Goal: Task Accomplishment & Management: Use online tool/utility

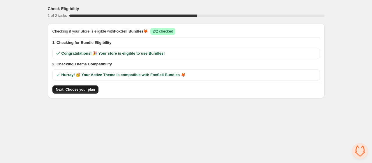
click at [87, 92] on button "Next: Choose your plan" at bounding box center [75, 90] width 46 height 8
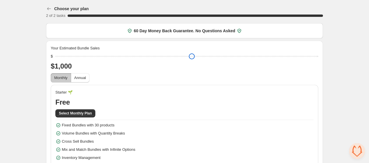
drag, startPoint x: 69, startPoint y: 56, endPoint x: 46, endPoint y: 56, distance: 23.3
type input "****"
click at [55, 56] on input "range" at bounding box center [186, 56] width 263 height 8
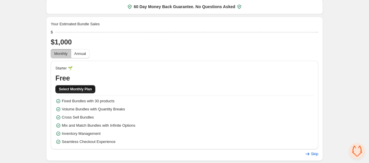
click at [85, 88] on span "Select Monthly Plan" at bounding box center [75, 89] width 33 height 5
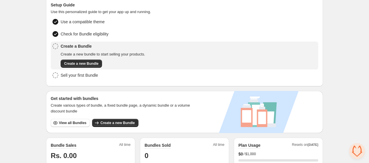
scroll to position [26, 0]
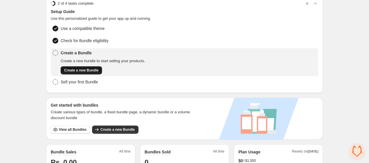
click at [85, 68] on span "Create a new Bundle" at bounding box center [81, 70] width 34 height 5
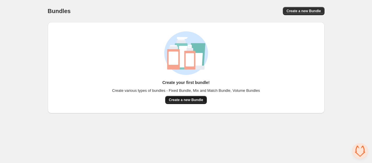
click at [190, 98] on span "Create a new Bundle" at bounding box center [186, 100] width 34 height 5
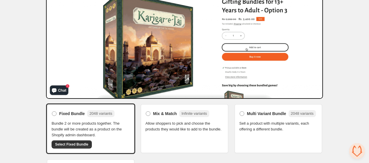
scroll to position [65, 0]
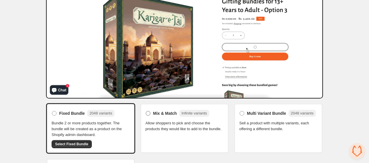
click at [162, 114] on span "Mix & Match" at bounding box center [165, 114] width 24 height 6
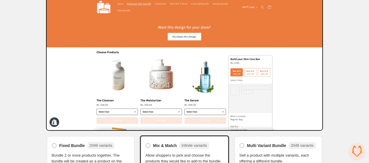
scroll to position [93, 0]
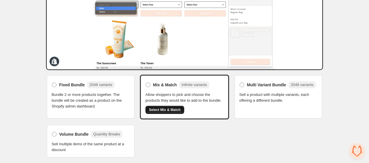
click at [159, 111] on span "Select Mix & Match" at bounding box center [165, 110] width 32 height 5
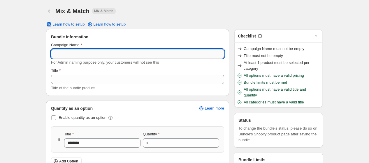
click at [86, 51] on input "Campaign Name" at bounding box center [137, 53] width 173 height 9
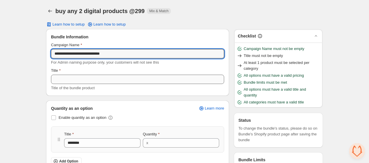
type input "**********"
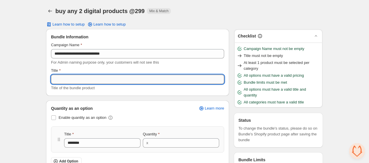
click at [90, 79] on input "Title" at bounding box center [137, 79] width 173 height 9
paste input "**********"
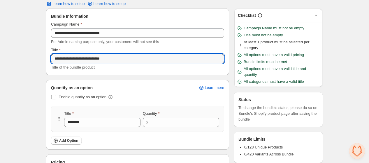
scroll to position [65, 0]
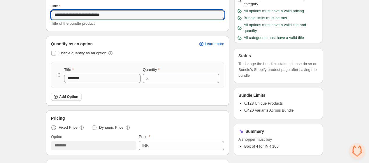
type input "**********"
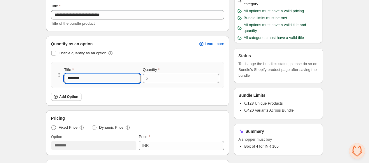
click at [93, 79] on input "********" at bounding box center [102, 78] width 76 height 9
click at [76, 96] on span "Add Option" at bounding box center [68, 97] width 19 height 5
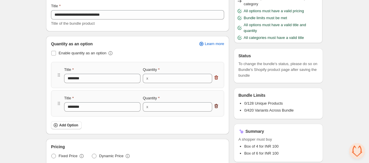
click at [217, 105] on icon "button" at bounding box center [216, 106] width 6 height 6
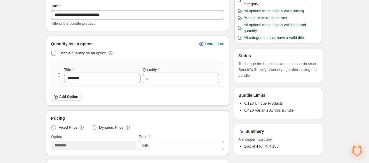
click at [52, 53] on span at bounding box center [53, 53] width 5 height 5
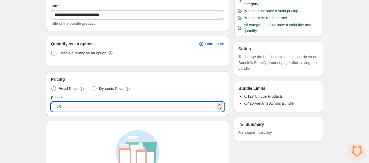
click at [78, 109] on input "***" at bounding box center [139, 106] width 153 height 9
click at [95, 88] on span at bounding box center [93, 88] width 5 height 5
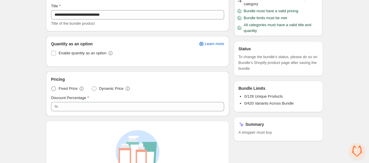
click at [53, 88] on span at bounding box center [53, 88] width 5 height 5
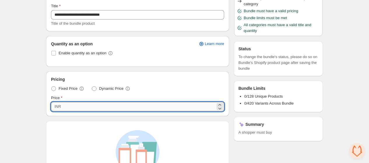
click at [73, 102] on input "***" at bounding box center [139, 106] width 153 height 9
type input "***"
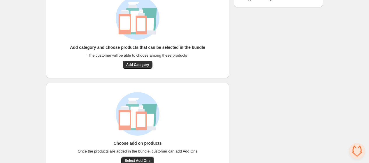
scroll to position [214, 0]
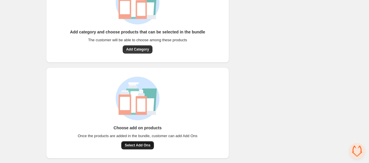
click at [143, 145] on span "Select Add Ons" at bounding box center [138, 145] width 26 height 5
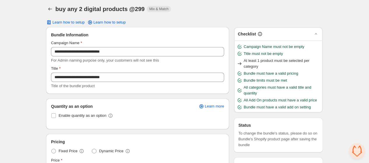
scroll to position [0, 0]
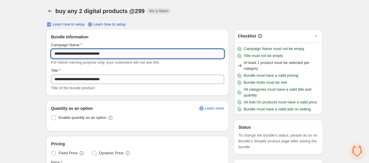
click at [57, 55] on input "**********" at bounding box center [137, 53] width 173 height 9
type input "**********"
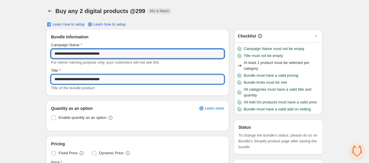
click at [71, 79] on input "**********" at bounding box center [137, 79] width 173 height 9
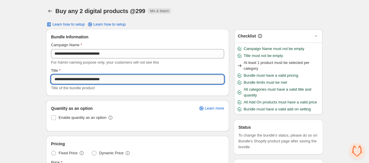
paste input "text"
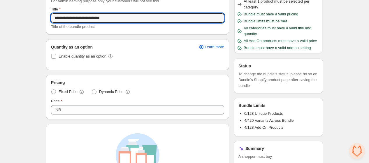
scroll to position [65, 0]
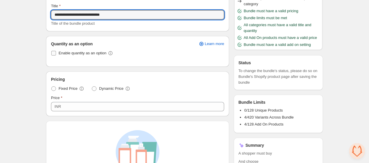
type input "**********"
click at [86, 55] on span "Enable quantity as an option" at bounding box center [83, 53] width 48 height 4
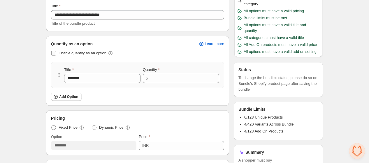
click at [66, 53] on span "Enable quantity as an option" at bounding box center [83, 53] width 48 height 4
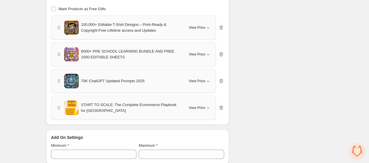
scroll to position [298, 0]
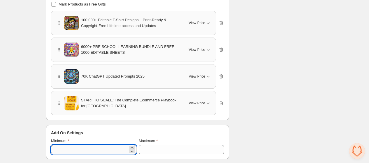
click at [91, 148] on input "*" at bounding box center [89, 149] width 77 height 9
type input "*"
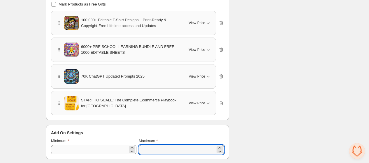
type input "*"
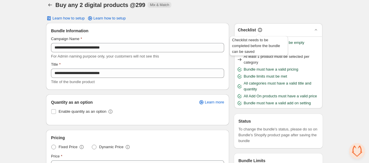
scroll to position [0, 0]
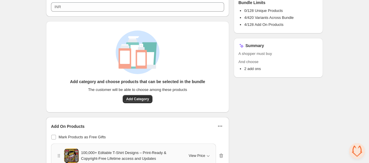
scroll to position [226, 0]
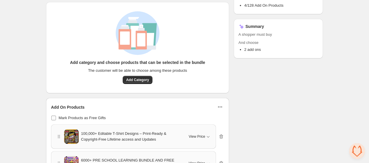
click at [92, 118] on span "Mark Products as Free Gifts" at bounding box center [82, 118] width 47 height 4
click at [134, 79] on span "Add Category" at bounding box center [137, 80] width 23 height 5
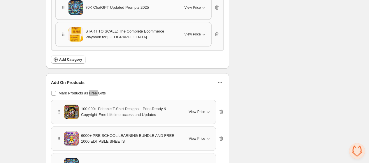
scroll to position [319, 0]
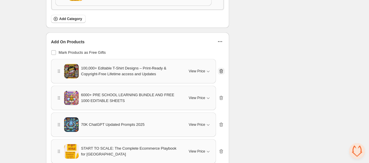
click at [219, 68] on icon "button" at bounding box center [221, 71] width 6 height 6
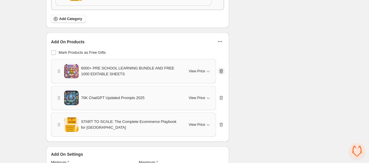
click at [219, 68] on icon "button" at bounding box center [221, 71] width 6 height 6
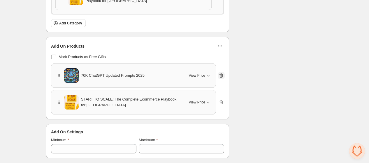
scroll to position [314, 0]
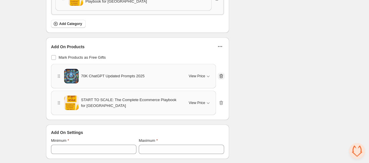
click at [219, 68] on div "70K ChatGPT Updated Prompts 2025 View Price Cancel Apply Select All 70K ChatGPT…" at bounding box center [137, 76] width 173 height 24
click at [221, 77] on icon "button" at bounding box center [221, 76] width 6 height 6
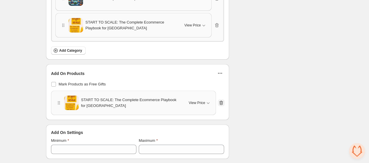
click at [222, 101] on icon "button" at bounding box center [221, 103] width 4 height 4
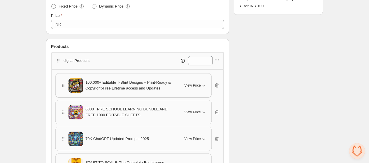
scroll to position [123, 0]
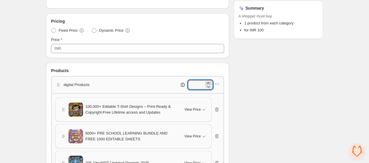
click at [209, 81] on icon at bounding box center [208, 83] width 6 height 6
type input "*"
click at [218, 85] on icon "button" at bounding box center [217, 84] width 6 height 6
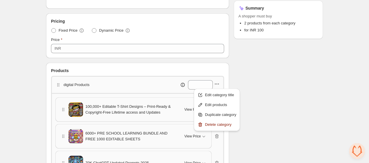
click at [256, 77] on div "Checklist Status To change the bundle's status, please do so on Bundle's Shopif…" at bounding box center [277, 113] width 89 height 414
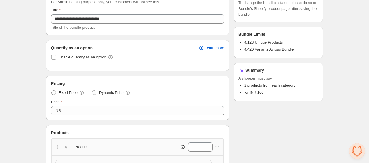
scroll to position [0, 0]
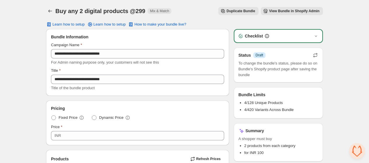
click at [314, 54] on icon "button" at bounding box center [315, 55] width 6 height 6
click at [257, 54] on span "Draft" at bounding box center [259, 55] width 8 height 5
click at [286, 13] on span "View Bundle in Shopify Admin" at bounding box center [294, 11] width 50 height 5
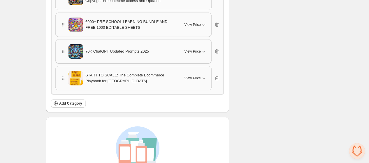
scroll to position [260, 0]
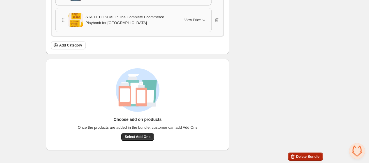
click at [302, 157] on span "Delete Bundle" at bounding box center [307, 157] width 23 height 5
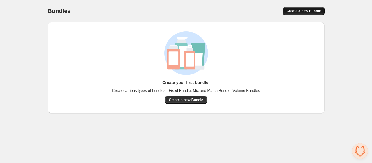
click at [291, 12] on span "Create a new Bundle" at bounding box center [303, 11] width 34 height 5
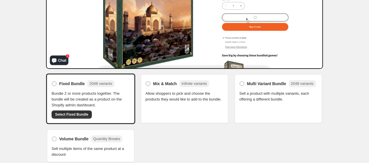
scroll to position [97, 0]
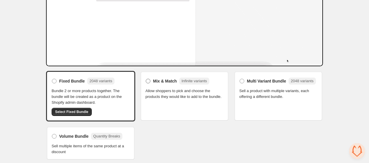
click at [155, 80] on span "Mix & Match" at bounding box center [165, 81] width 24 height 6
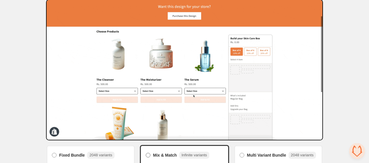
scroll to position [32, 0]
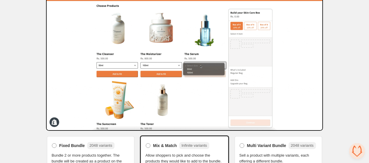
click at [49, 121] on img at bounding box center [184, 60] width 277 height 141
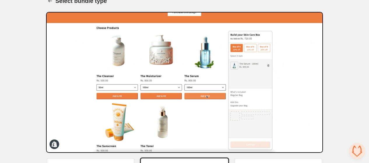
scroll to position [0, 0]
